Goal: Information Seeking & Learning: Learn about a topic

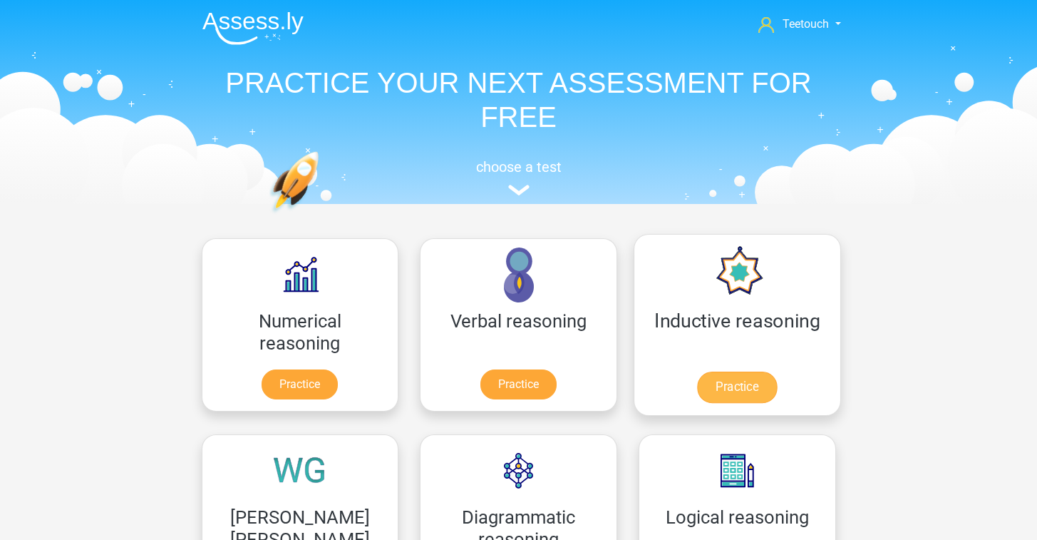
click at [697, 387] on link "Practice" at bounding box center [737, 386] width 80 height 31
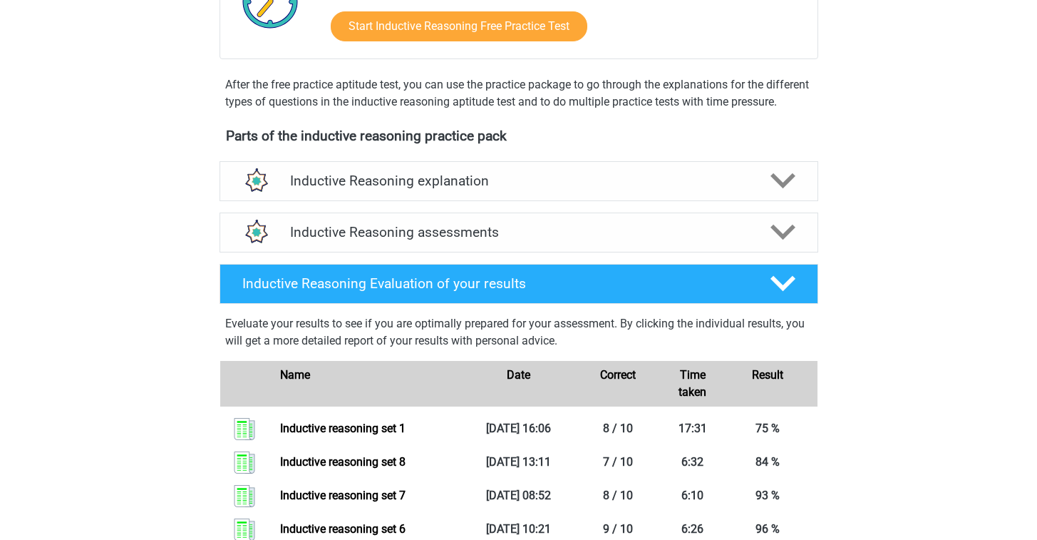
scroll to position [369, 0]
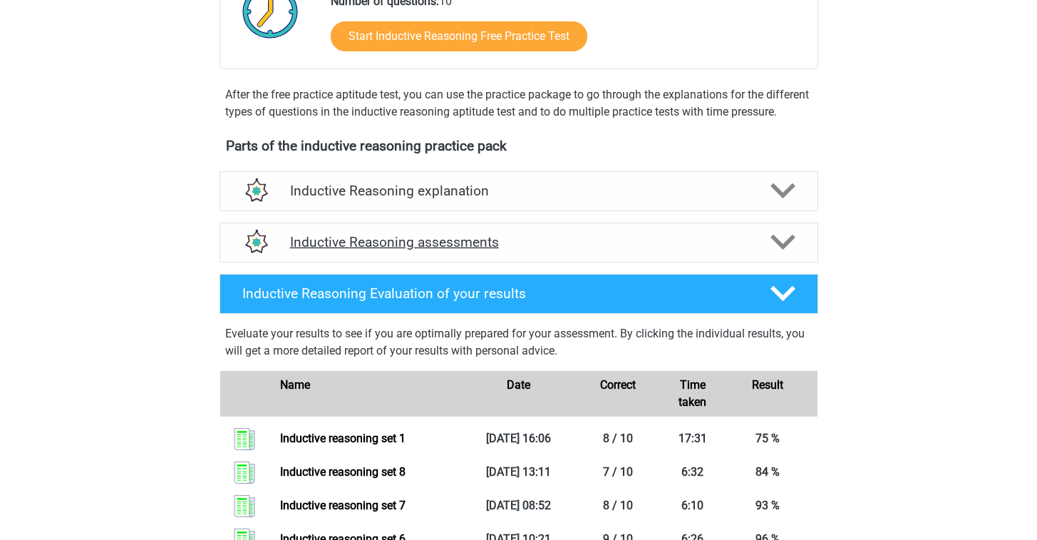
click at [435, 250] on h4 "Inductive Reasoning assessments" at bounding box center [519, 242] width 458 height 16
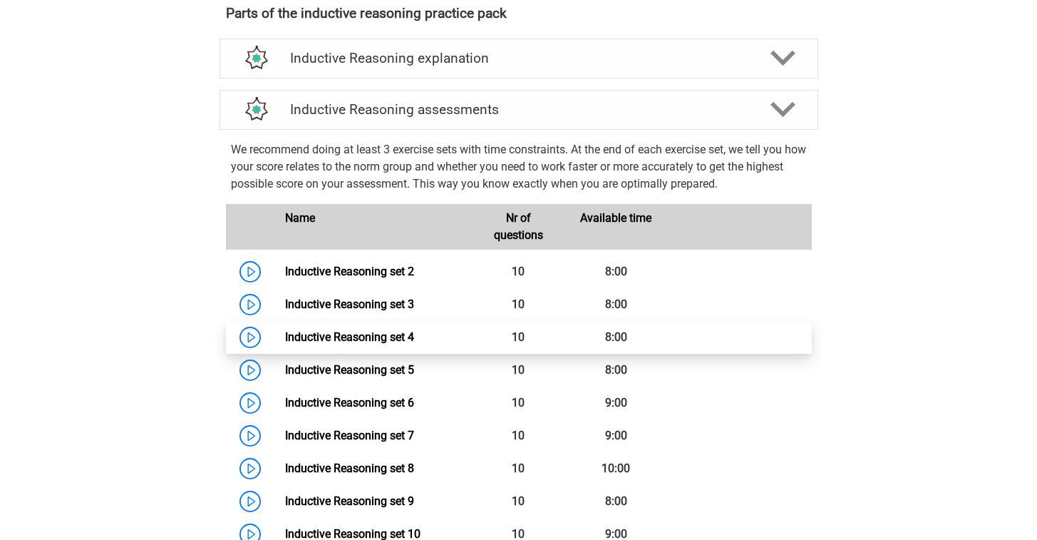
scroll to position [543, 0]
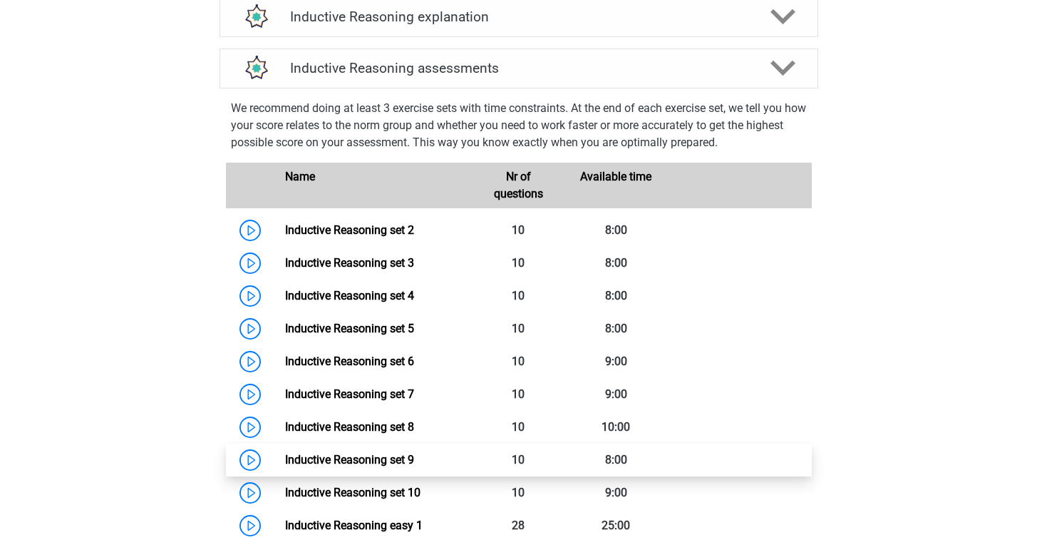
click at [414, 466] on link "Inductive Reasoning set 9" at bounding box center [349, 460] width 129 height 14
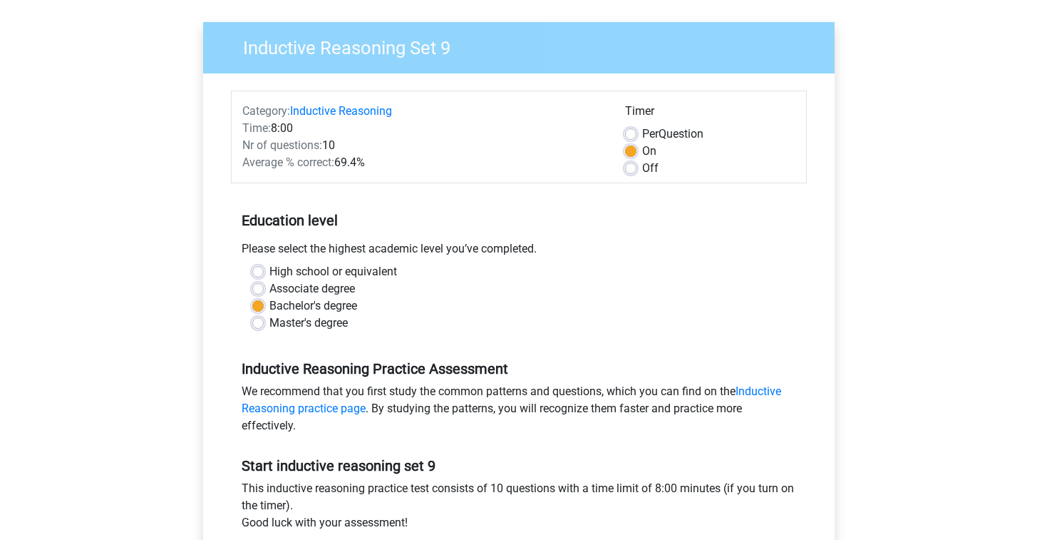
scroll to position [321, 0]
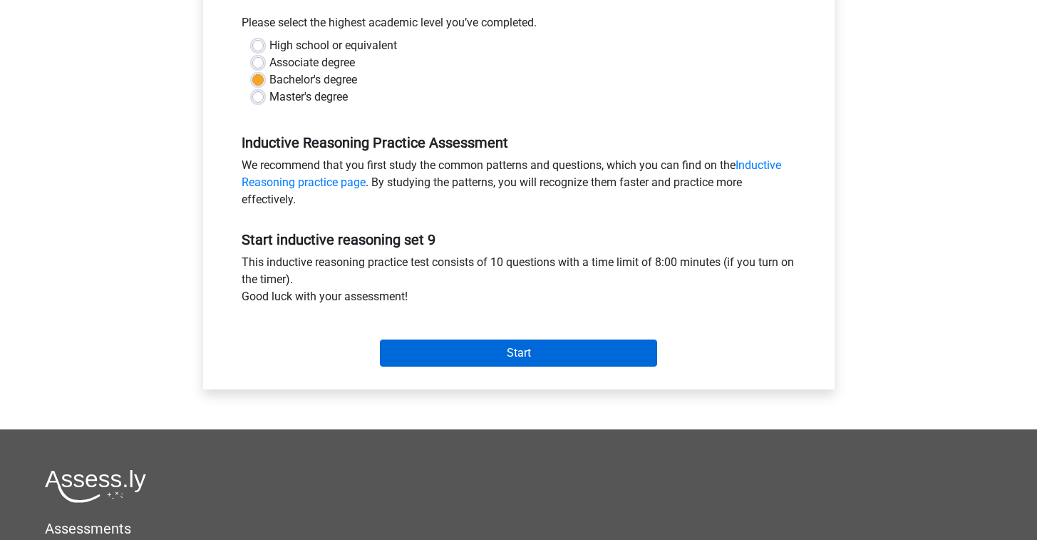
click at [545, 359] on input "Start" at bounding box center [518, 352] width 277 height 27
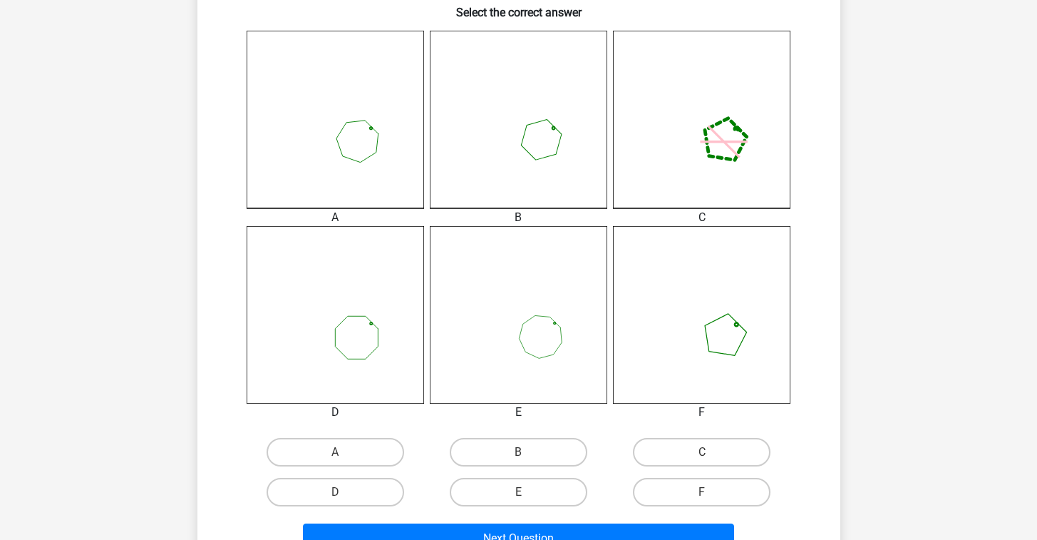
scroll to position [399, 0]
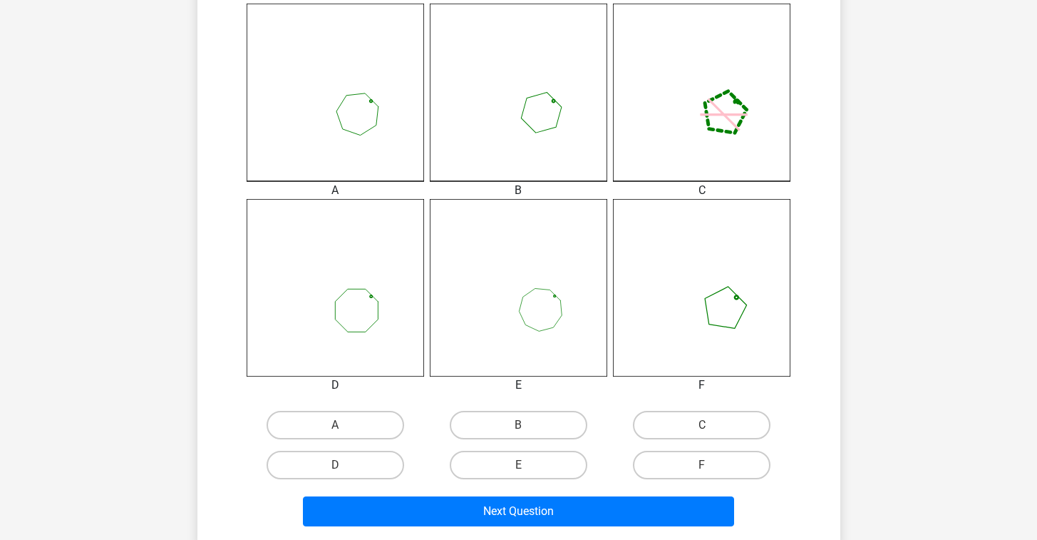
click at [521, 427] on input "B" at bounding box center [522, 429] width 9 height 9
radio input "true"
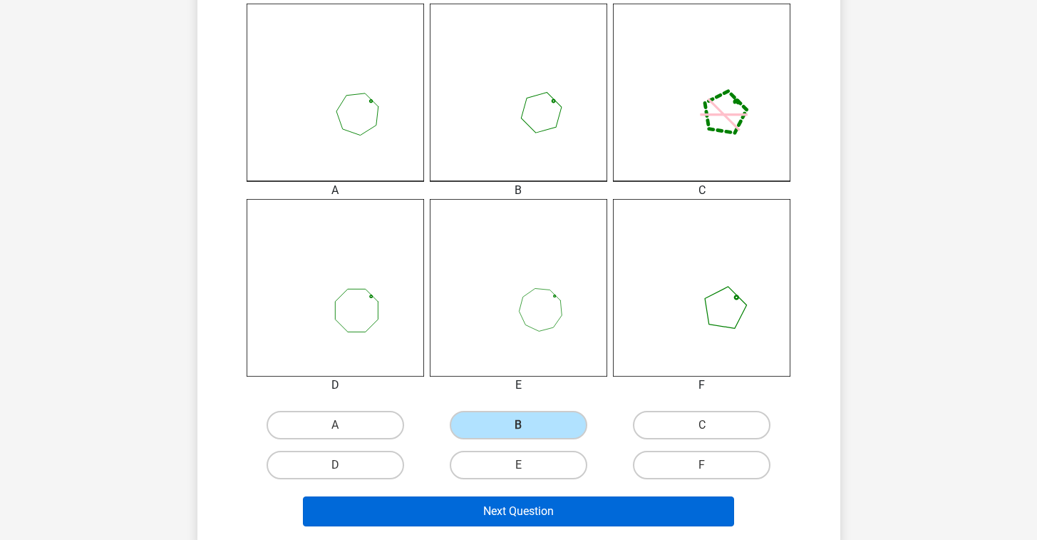
click at [518, 511] on button "Next Question" at bounding box center [518, 511] width 431 height 30
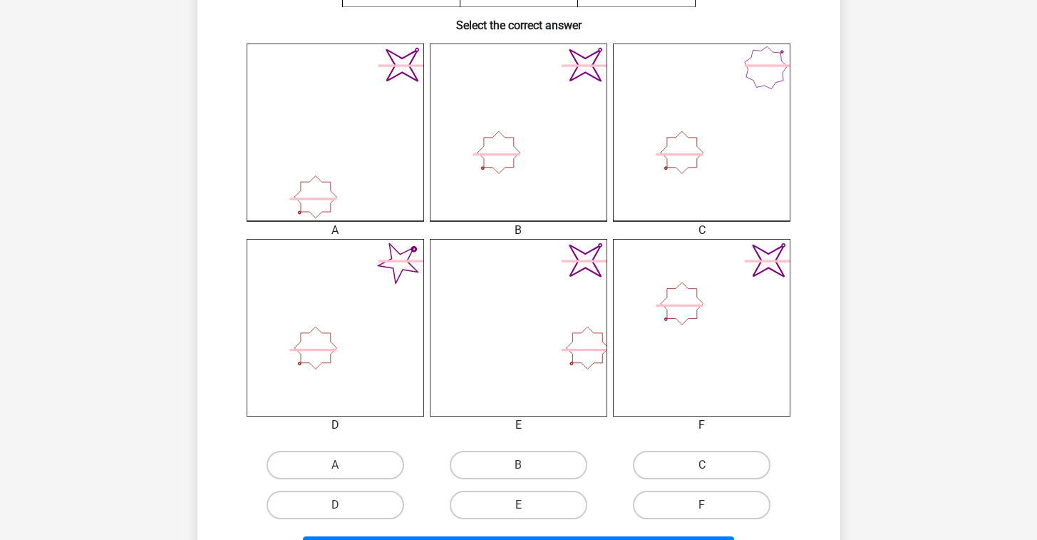
scroll to position [388, 0]
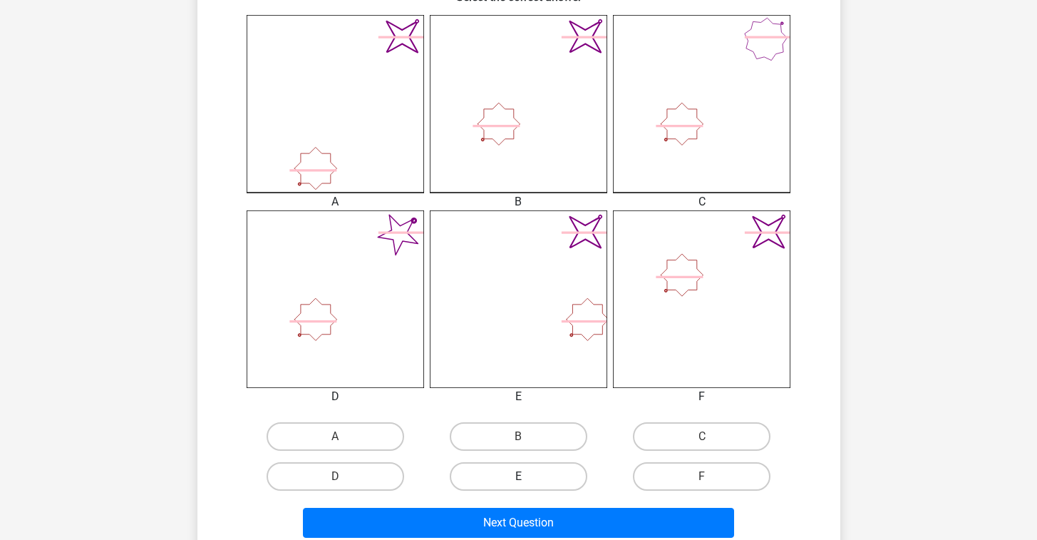
click at [583, 480] on label "E" at bounding box center [519, 476] width 138 height 29
click at [528, 480] on input "E" at bounding box center [522, 480] width 9 height 9
radio input "true"
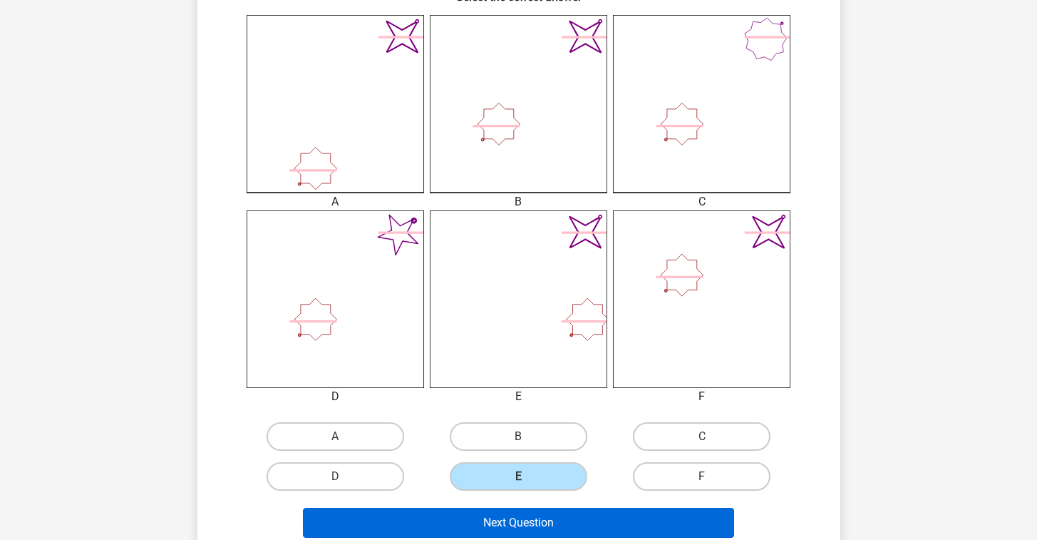
click at [585, 516] on button "Next Question" at bounding box center [518, 523] width 431 height 30
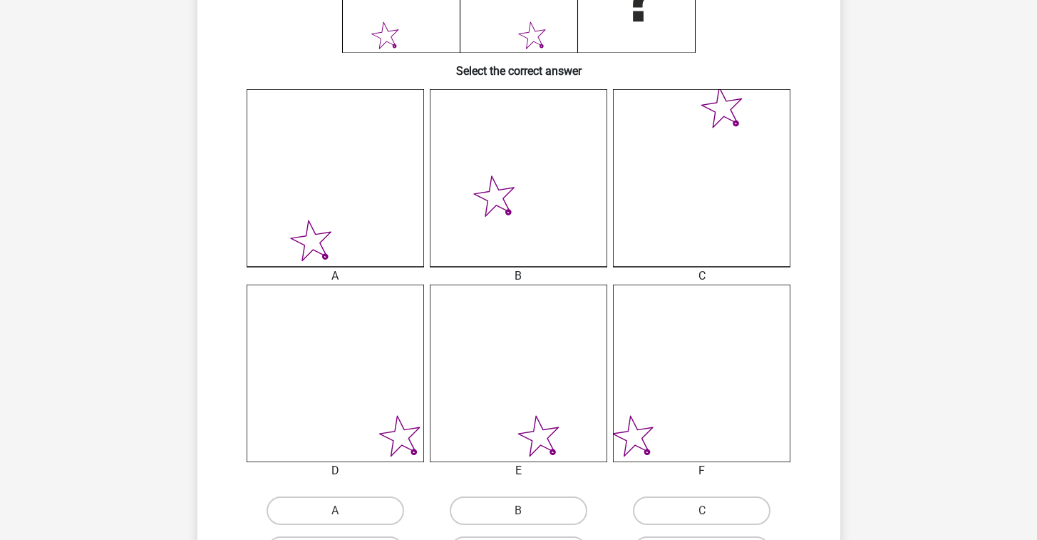
scroll to position [332, 0]
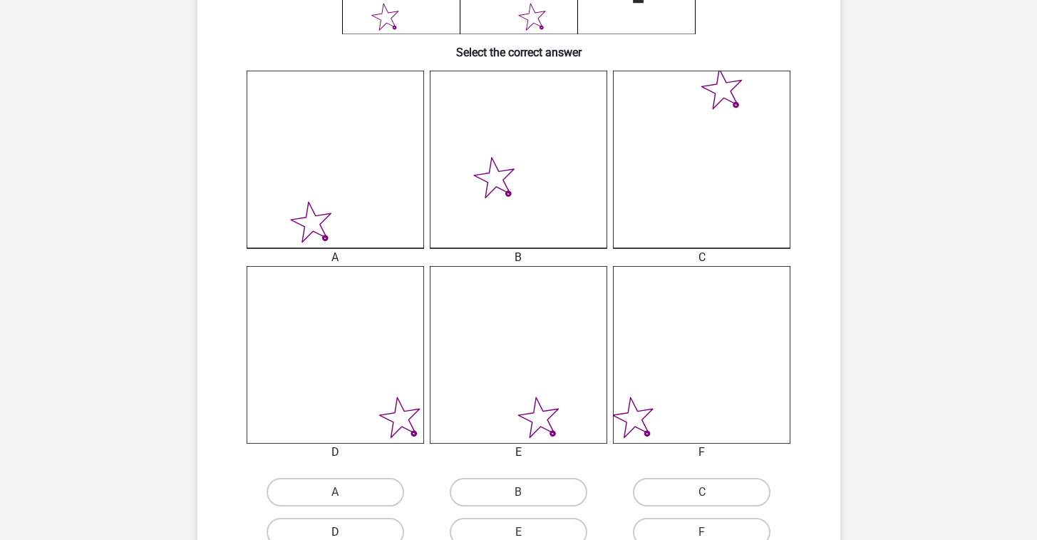
click at [380, 524] on label "D" at bounding box center [336, 532] width 138 height 29
click at [344, 532] on input "D" at bounding box center [339, 536] width 9 height 9
radio input "true"
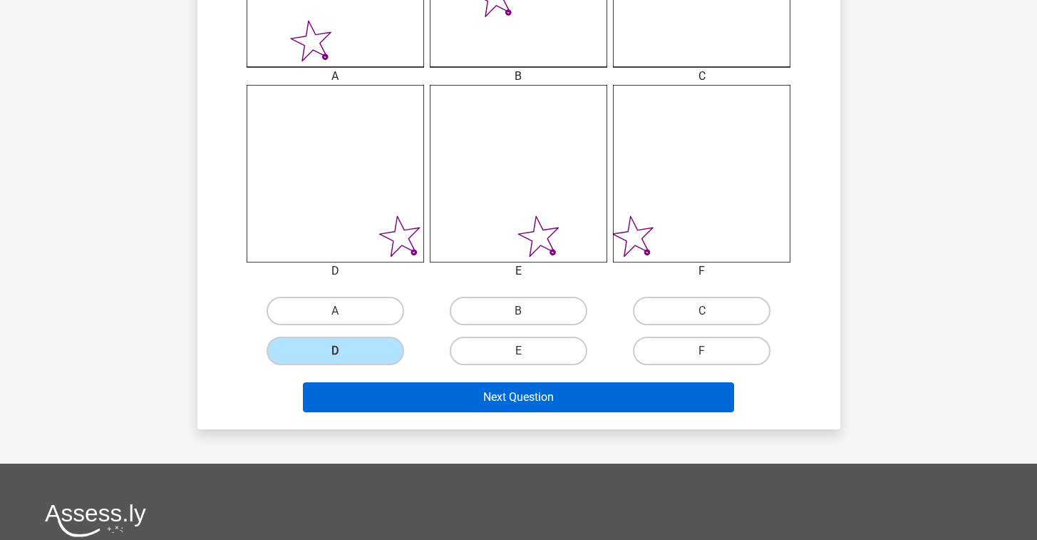
click at [668, 393] on button "Next Question" at bounding box center [518, 397] width 431 height 30
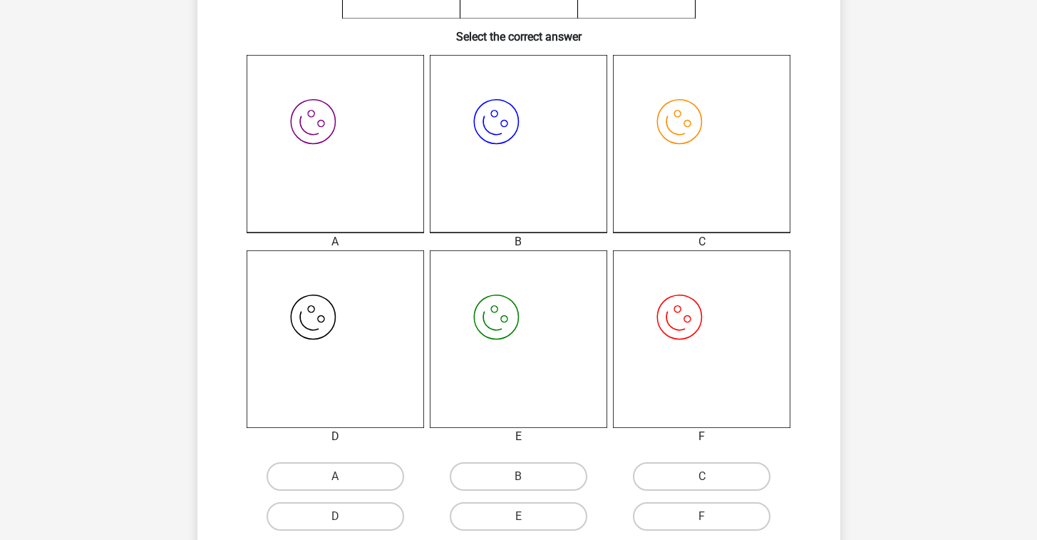
scroll to position [375, 0]
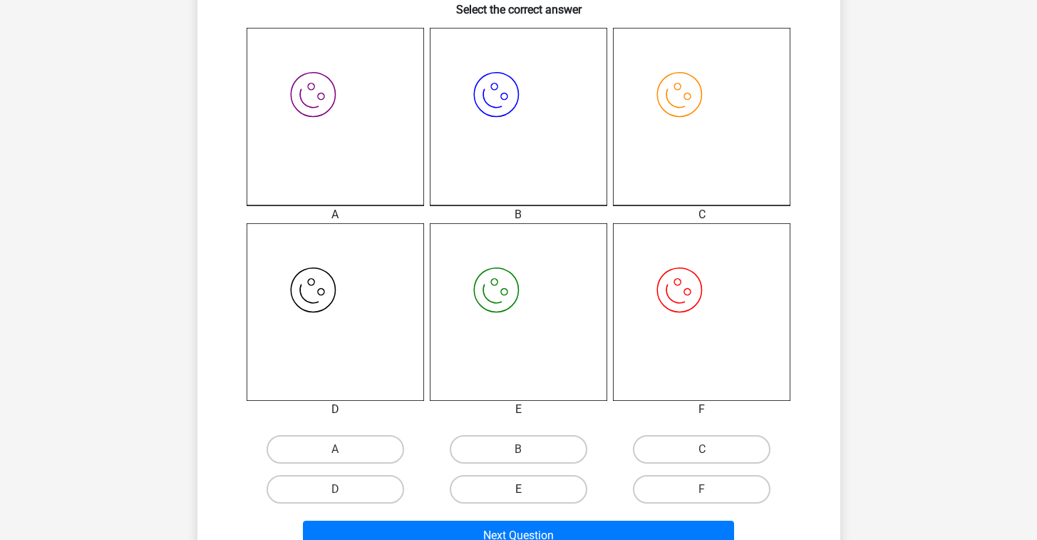
click at [522, 482] on label "E" at bounding box center [519, 489] width 138 height 29
click at [522, 489] on input "E" at bounding box center [522, 493] width 9 height 9
radio input "true"
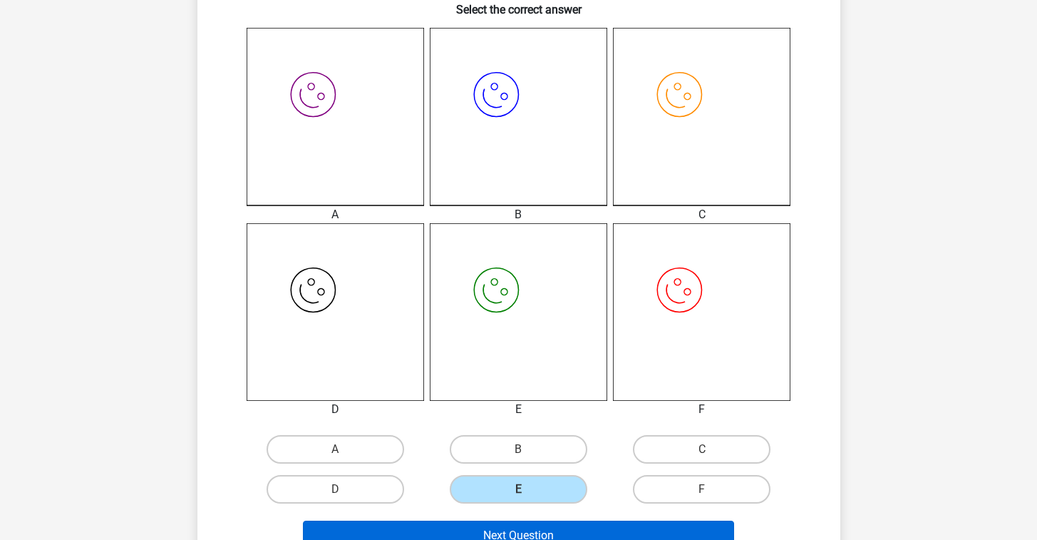
click at [552, 528] on button "Next Question" at bounding box center [518, 535] width 431 height 30
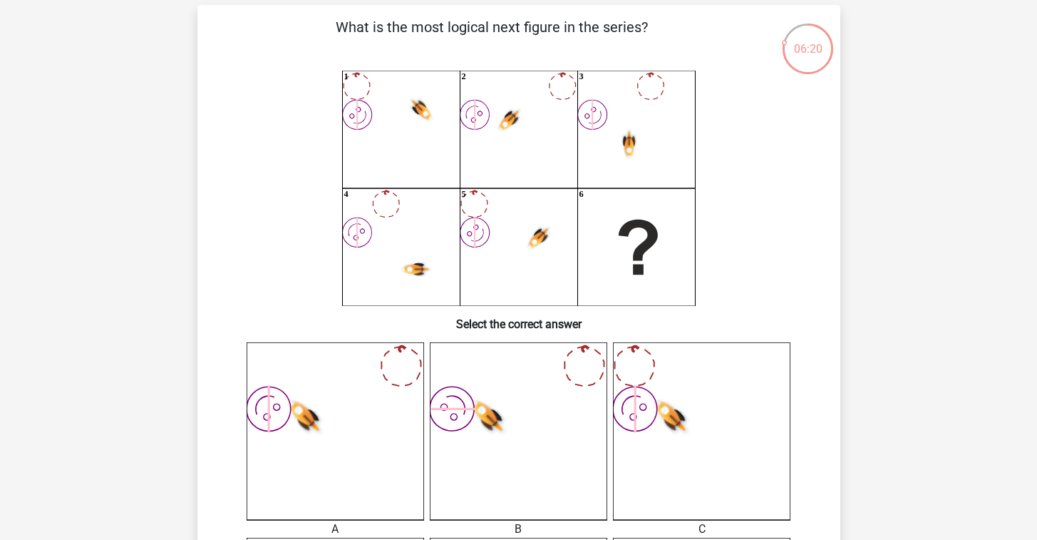
scroll to position [697, 0]
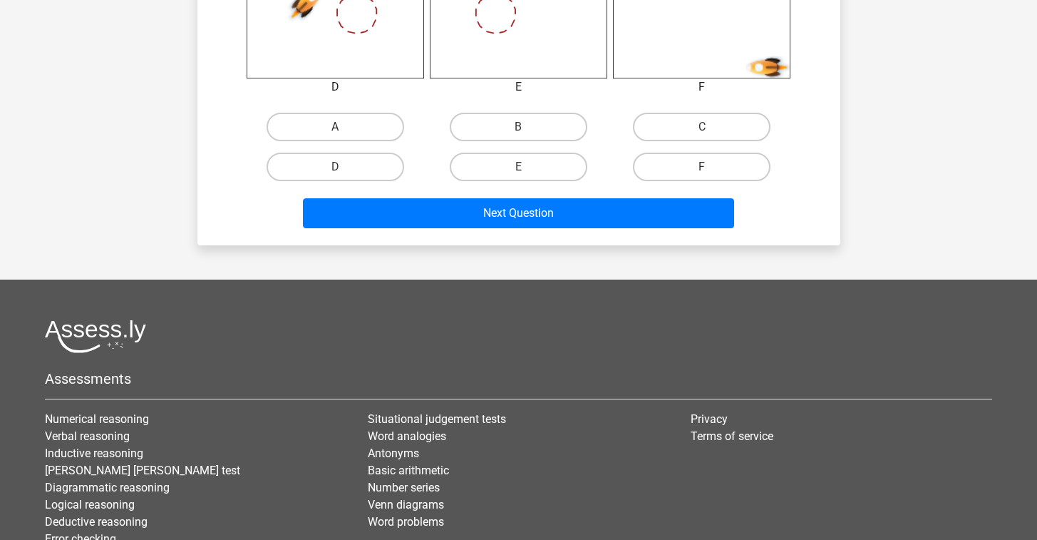
click at [356, 118] on label "A" at bounding box center [336, 127] width 138 height 29
click at [344, 127] on input "A" at bounding box center [339, 131] width 9 height 9
radio input "true"
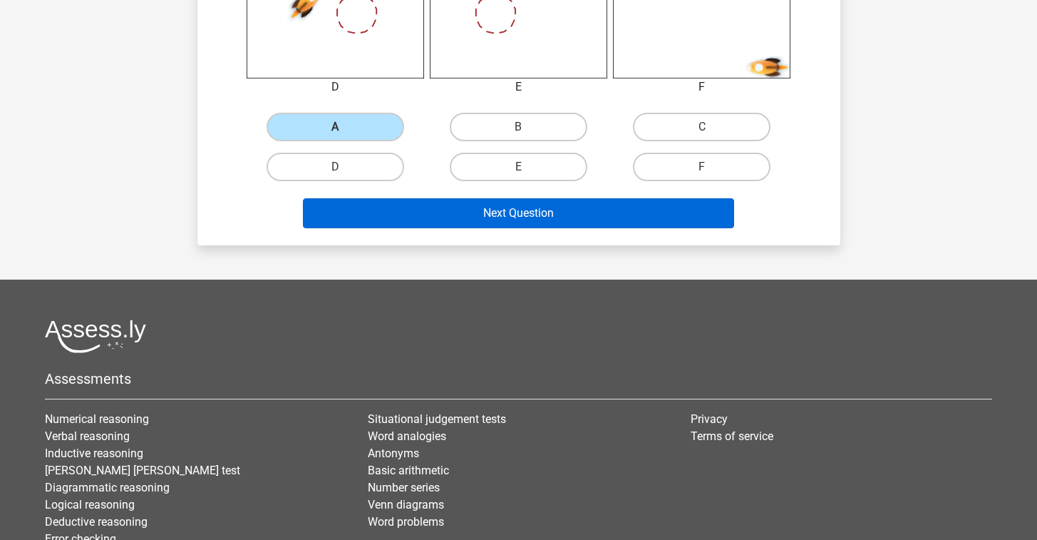
click at [528, 220] on button "Next Question" at bounding box center [518, 213] width 431 height 30
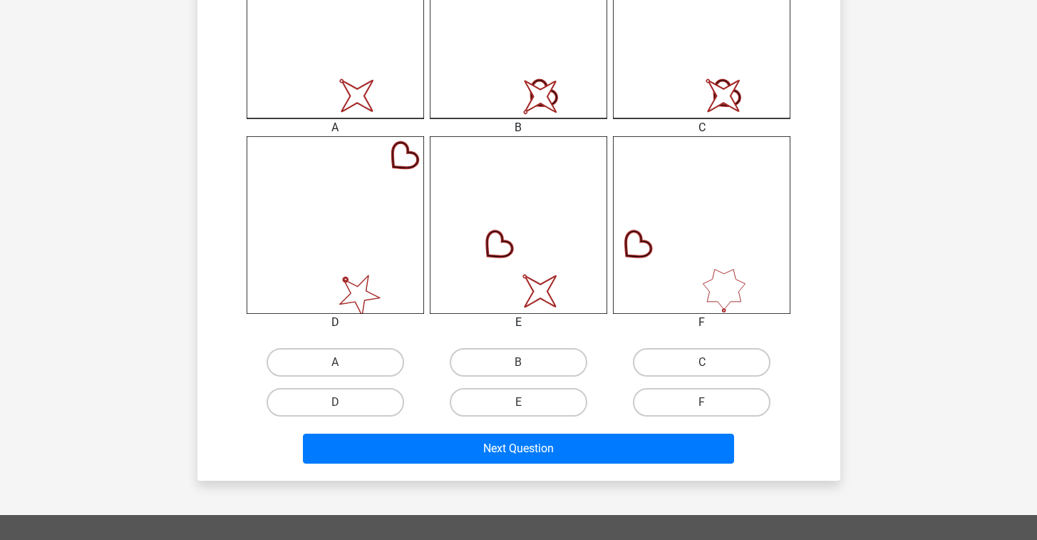
scroll to position [463, 0]
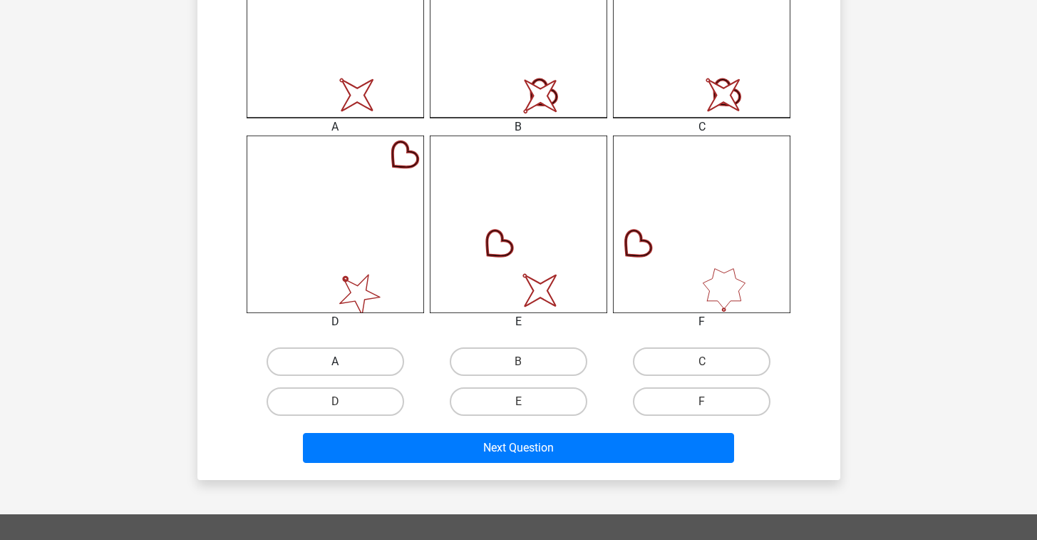
click at [366, 358] on label "A" at bounding box center [336, 361] width 138 height 29
click at [344, 361] on input "A" at bounding box center [339, 365] width 9 height 9
radio input "true"
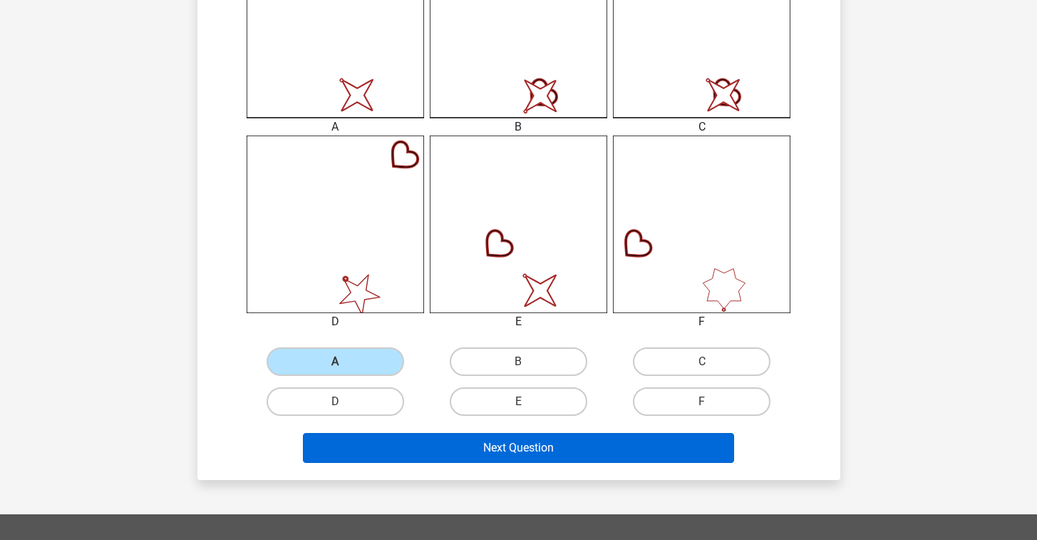
click at [627, 444] on button "Next Question" at bounding box center [518, 448] width 431 height 30
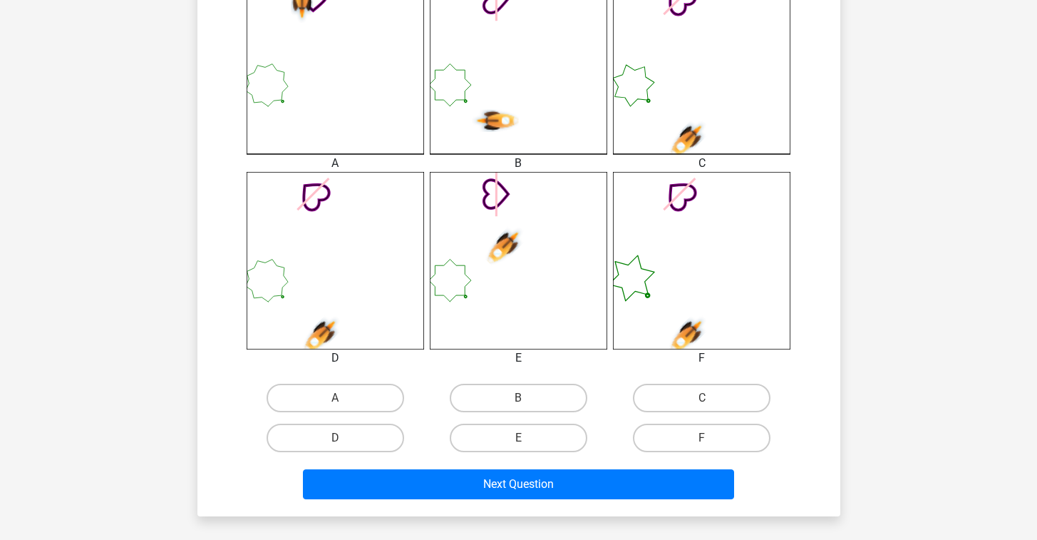
scroll to position [427, 0]
click at [354, 446] on label "D" at bounding box center [336, 437] width 138 height 29
click at [344, 446] on input "D" at bounding box center [339, 441] width 9 height 9
radio input "true"
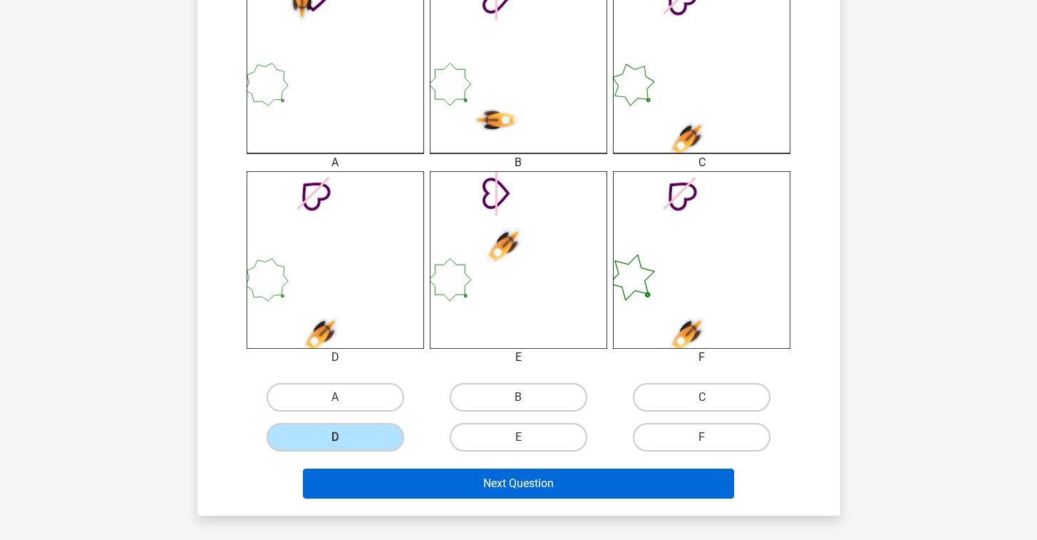
click at [456, 486] on button "Next Question" at bounding box center [518, 483] width 431 height 30
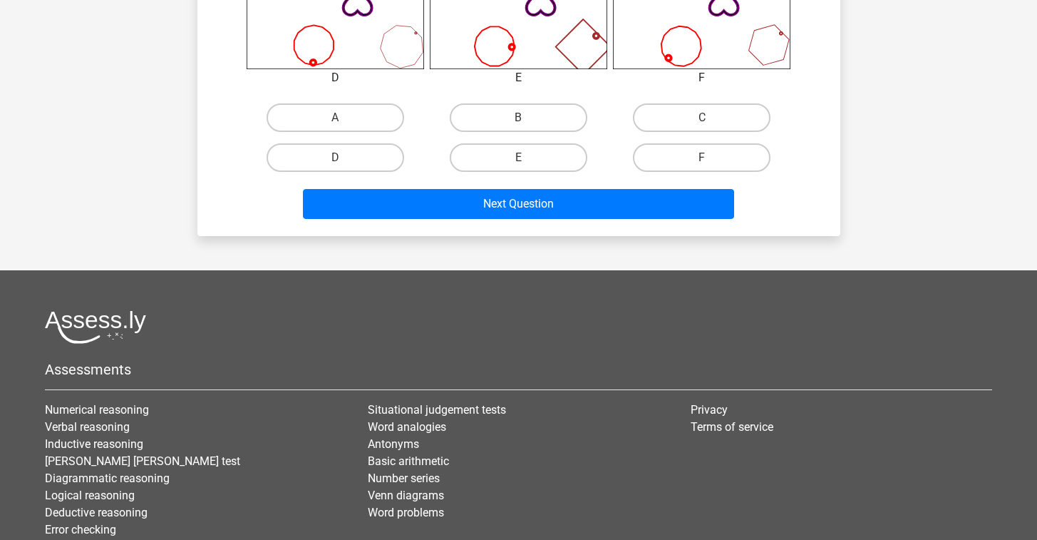
scroll to position [750, 0]
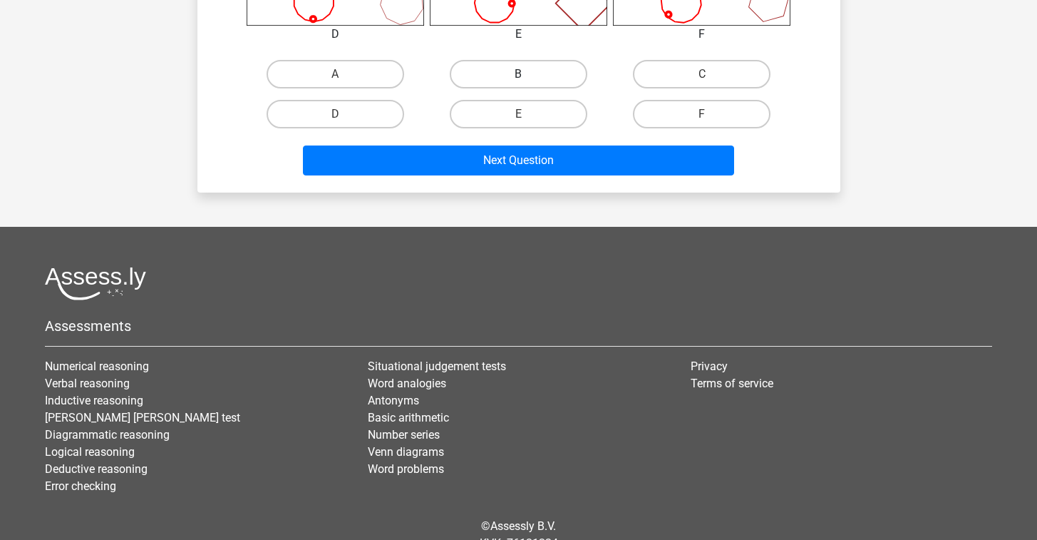
click at [562, 62] on label "B" at bounding box center [519, 74] width 138 height 29
click at [528, 74] on input "B" at bounding box center [522, 78] width 9 height 9
radio input "true"
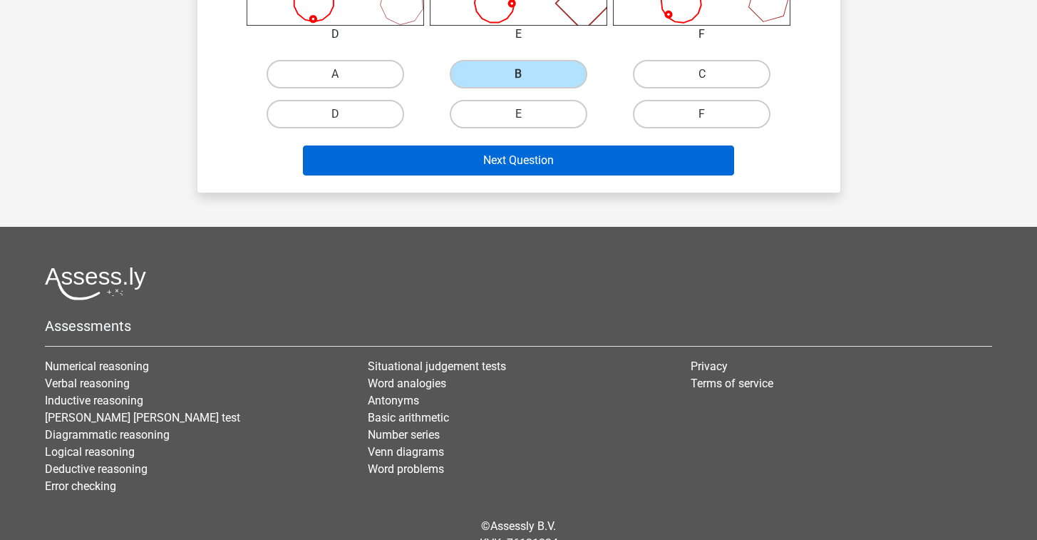
click at [612, 165] on button "Next Question" at bounding box center [518, 160] width 431 height 30
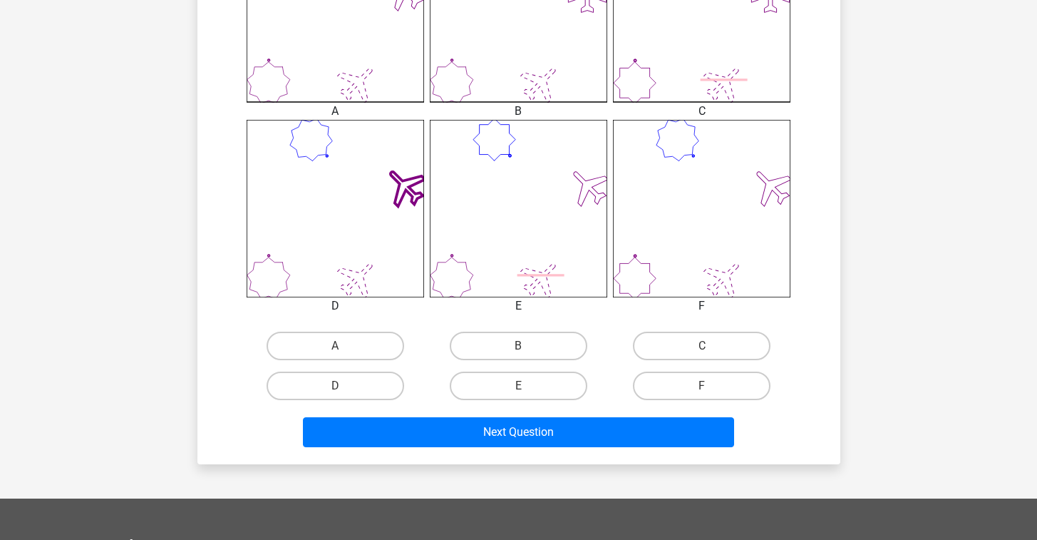
scroll to position [479, 0]
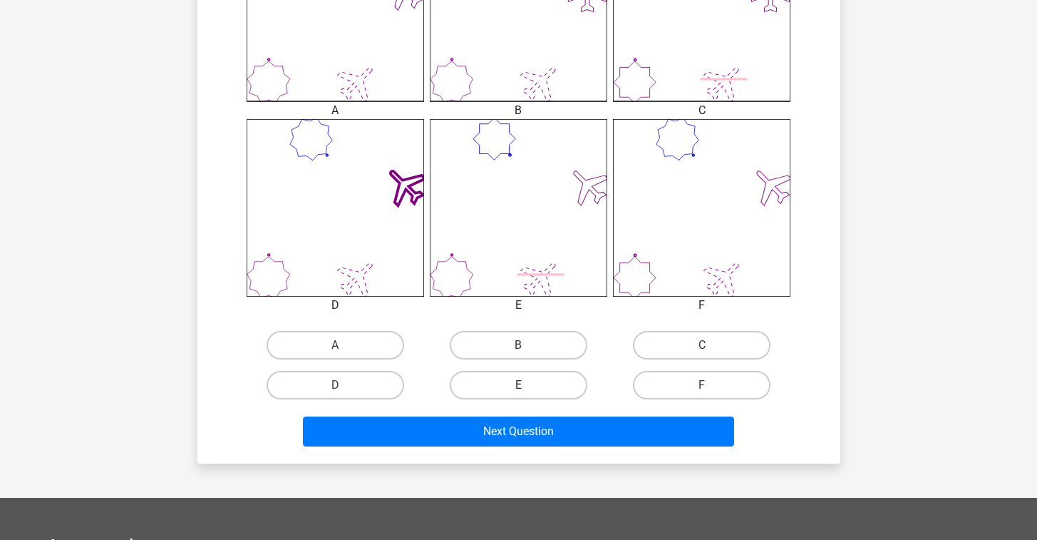
click at [562, 386] on label "E" at bounding box center [519, 385] width 138 height 29
click at [528, 386] on input "E" at bounding box center [522, 389] width 9 height 9
radio input "true"
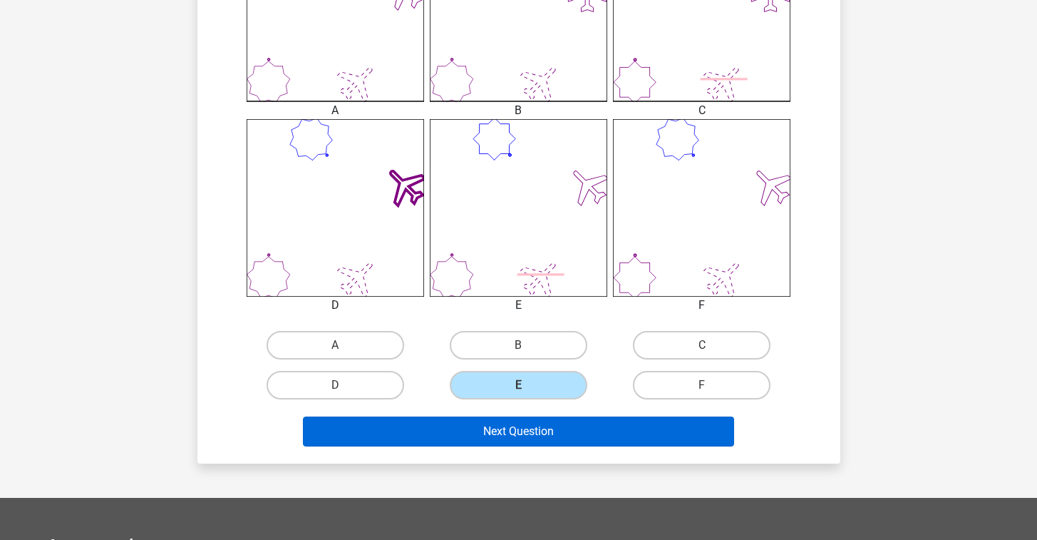
click at [600, 431] on button "Next Question" at bounding box center [518, 431] width 431 height 30
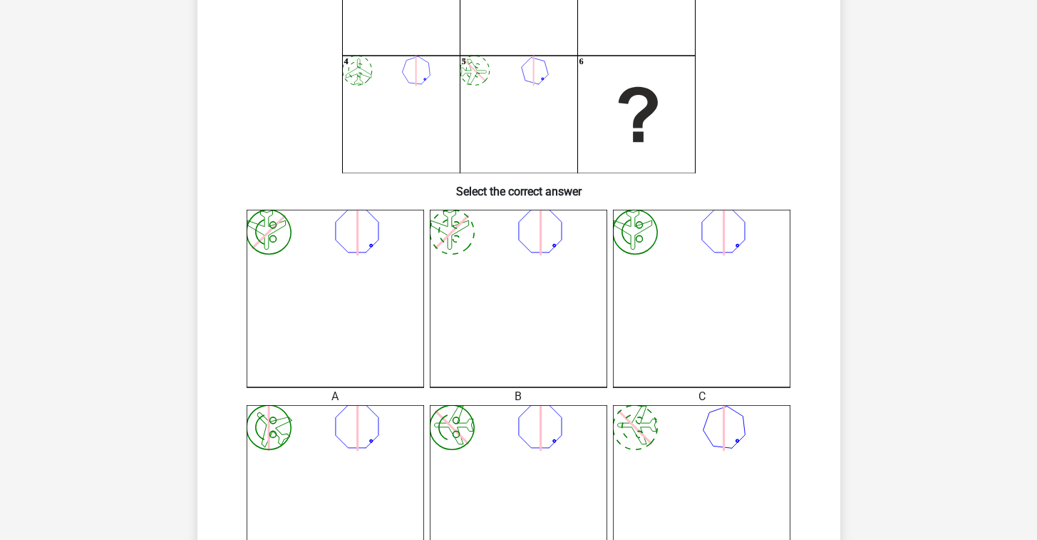
scroll to position [365, 0]
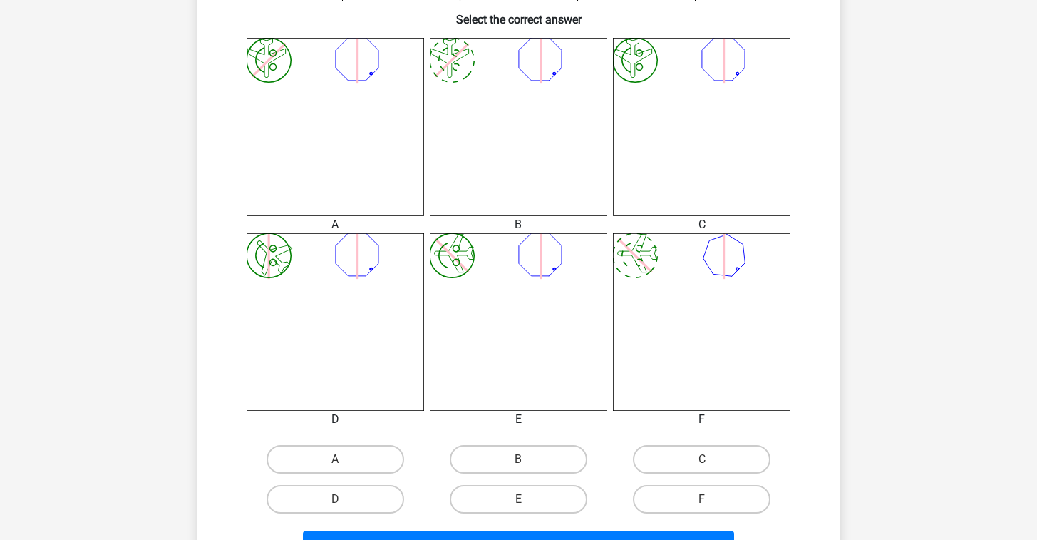
click at [545, 477] on div "B" at bounding box center [518, 459] width 183 height 40
click at [550, 466] on label "B" at bounding box center [519, 459] width 138 height 29
click at [528, 466] on input "B" at bounding box center [522, 463] width 9 height 9
radio input "true"
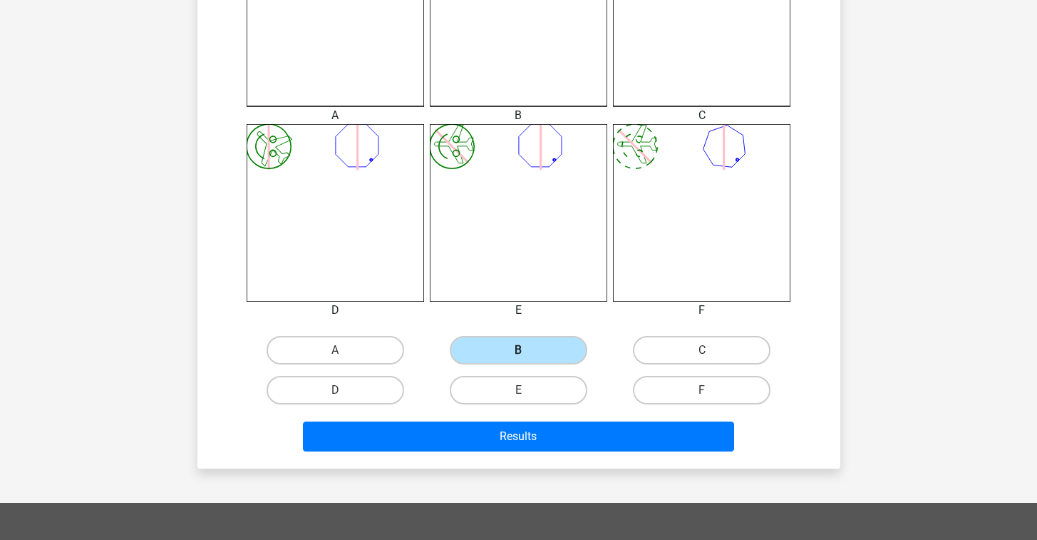
scroll to position [488, 0]
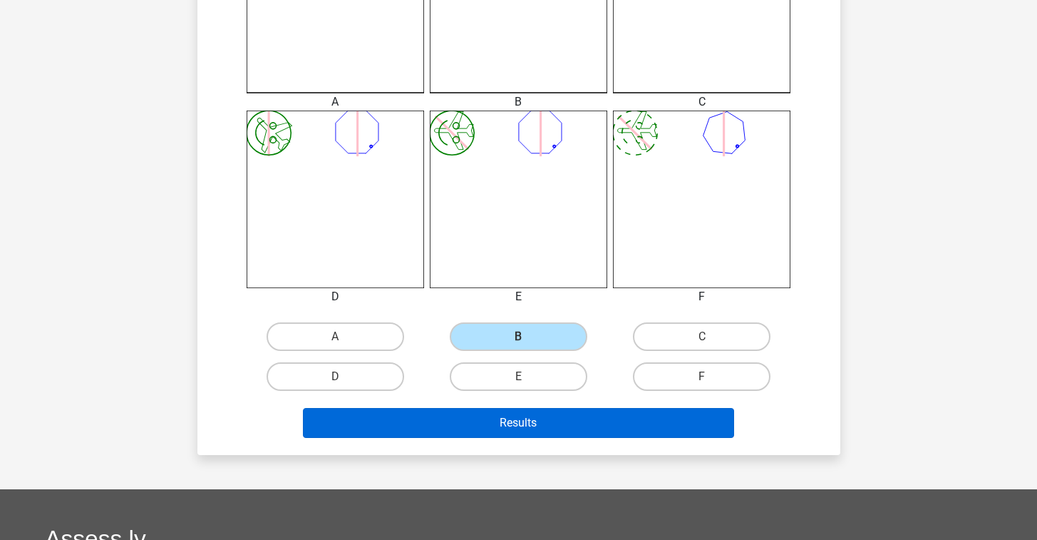
click at [620, 421] on button "Results" at bounding box center [518, 423] width 431 height 30
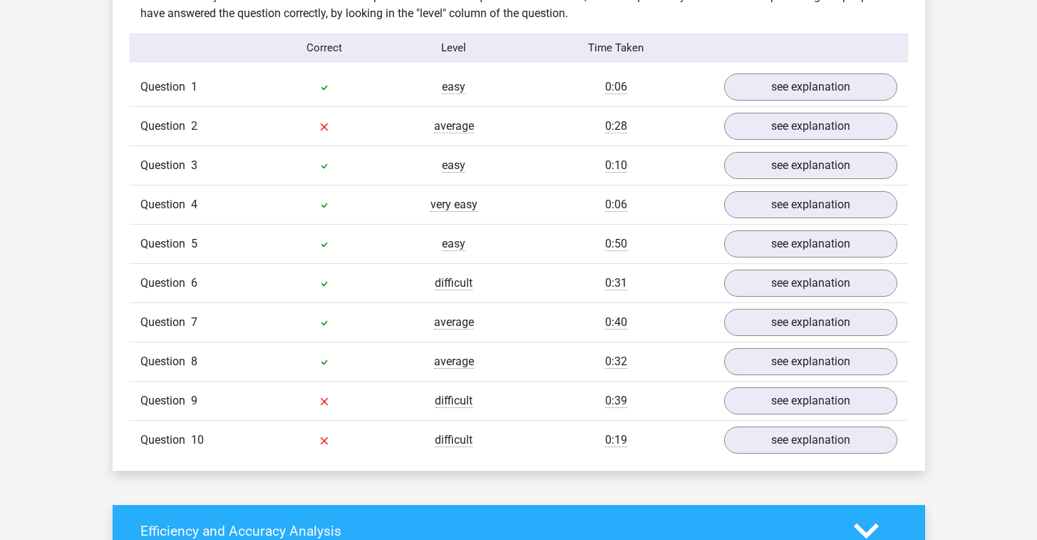
scroll to position [882, 0]
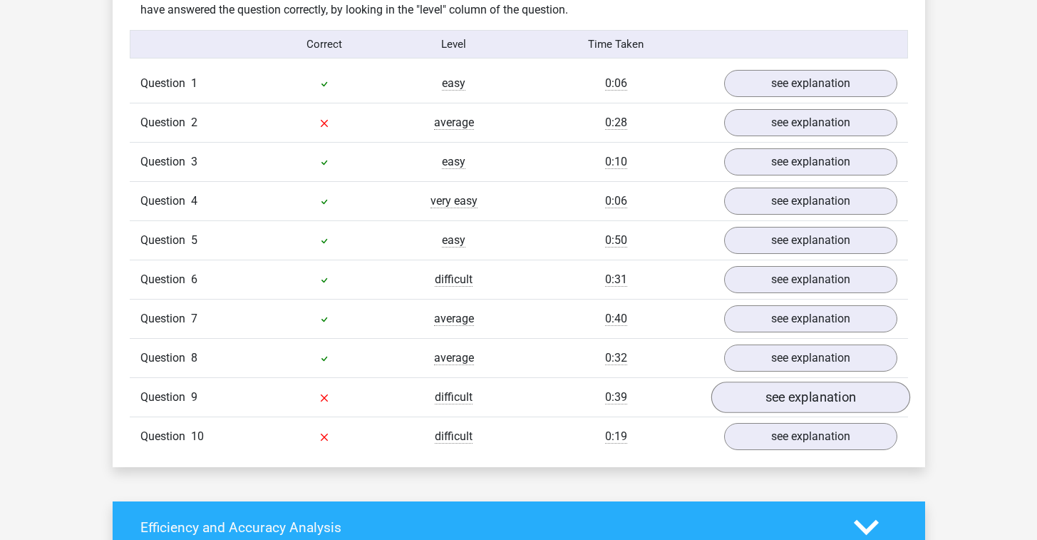
click at [791, 391] on link "see explanation" at bounding box center [810, 397] width 199 height 31
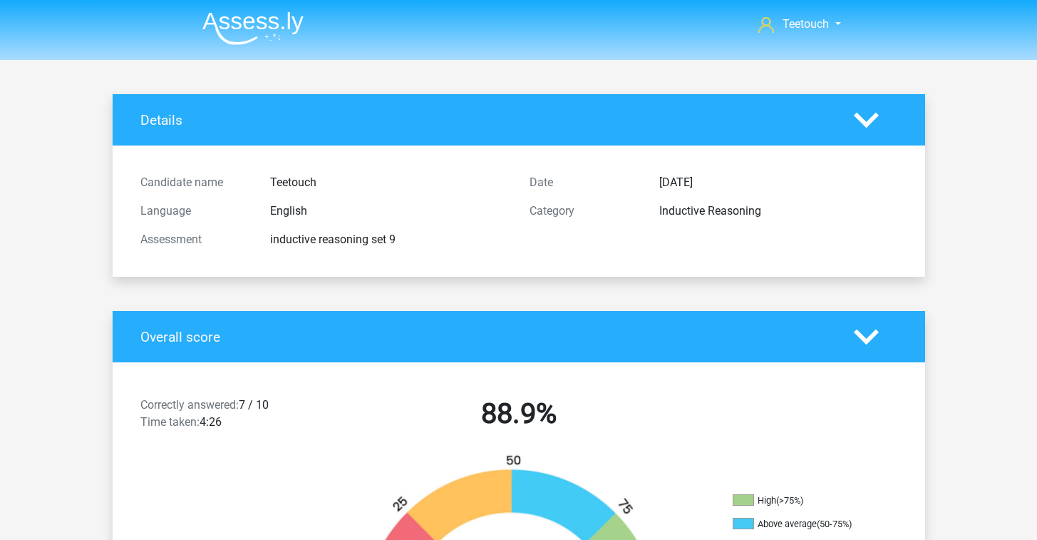
scroll to position [0, 0]
